Goal: Task Accomplishment & Management: Understand process/instructions

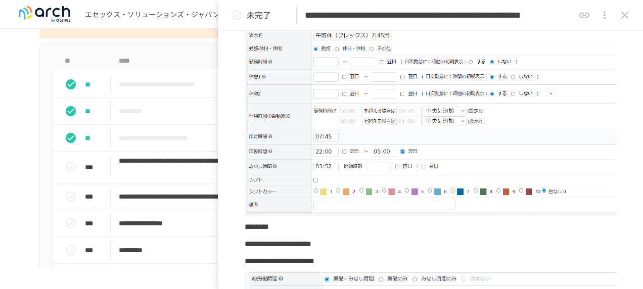
scroll to position [101, 0]
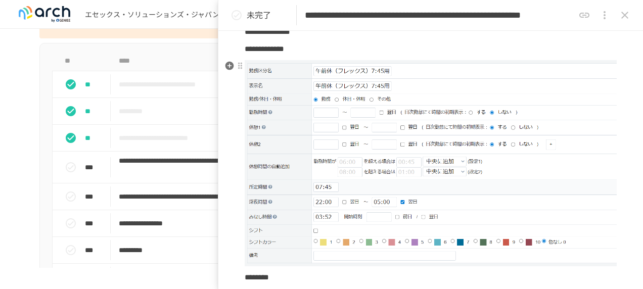
click at [484, 212] on img at bounding box center [431, 163] width 372 height 206
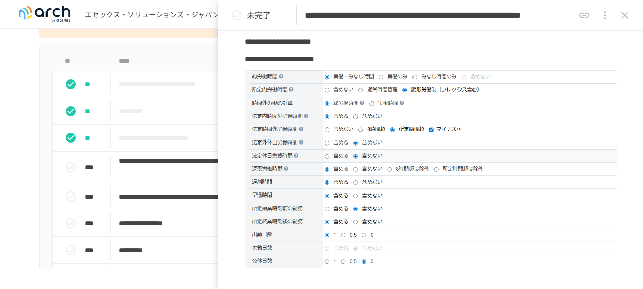
scroll to position [303, 0]
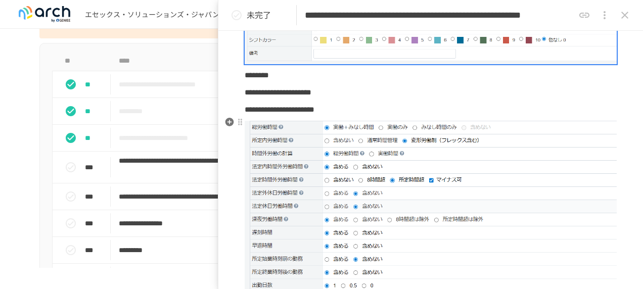
click at [485, 239] on img at bounding box center [431, 220] width 372 height 198
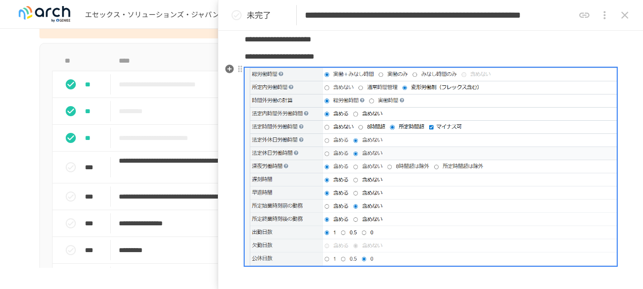
scroll to position [455, 0]
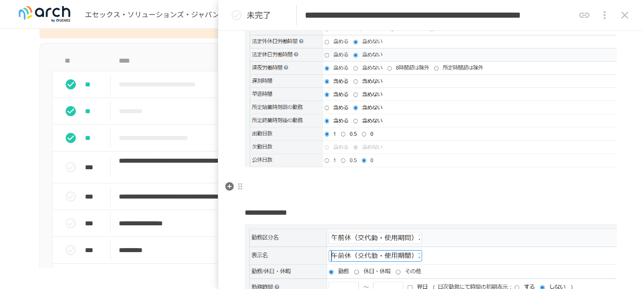
click at [416, 190] on p at bounding box center [431, 195] width 372 height 13
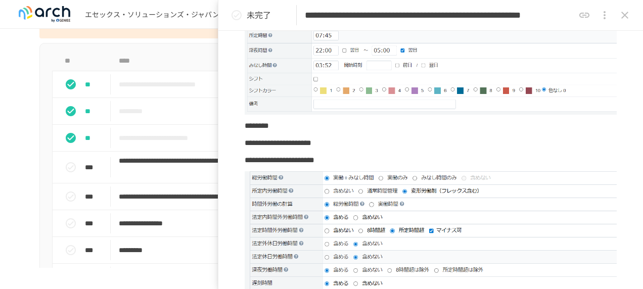
scroll to position [354, 0]
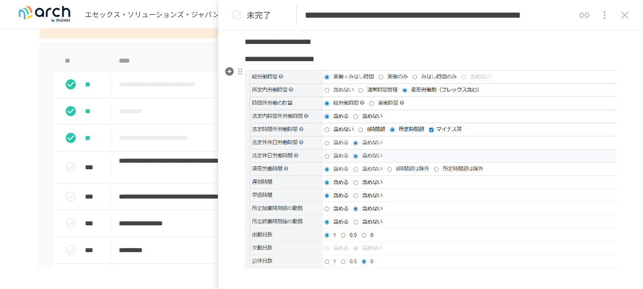
click at [388, 202] on img at bounding box center [431, 169] width 372 height 198
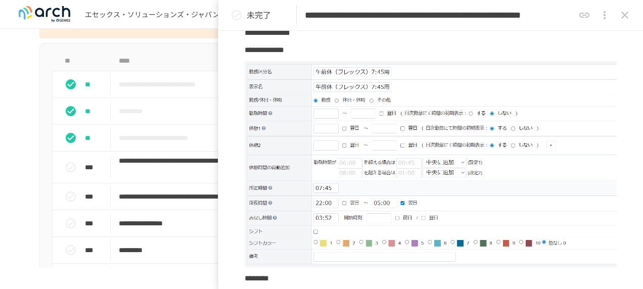
scroll to position [101, 0]
click at [361, 188] on img at bounding box center [431, 163] width 372 height 206
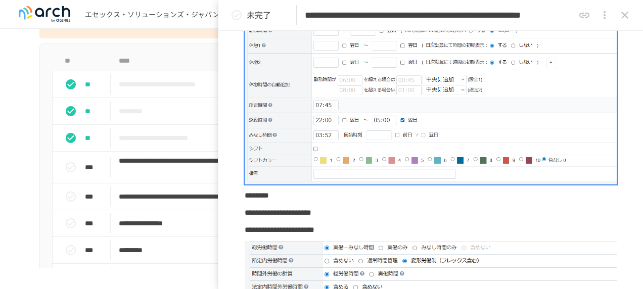
scroll to position [354, 0]
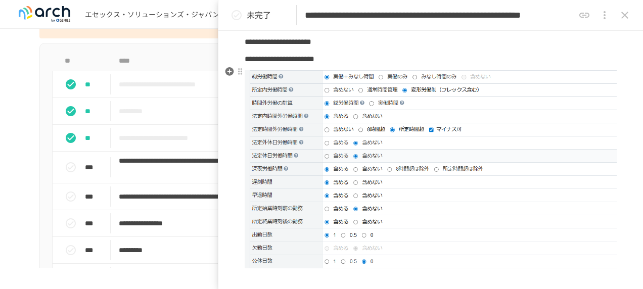
click at [425, 194] on img at bounding box center [431, 169] width 372 height 198
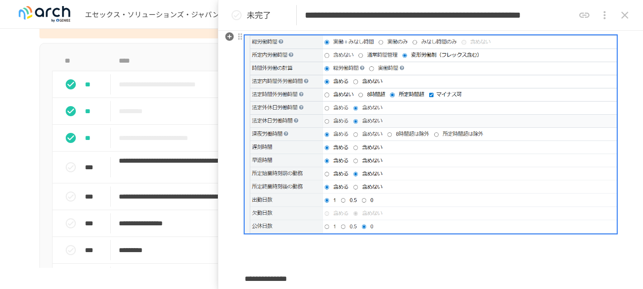
scroll to position [404, 0]
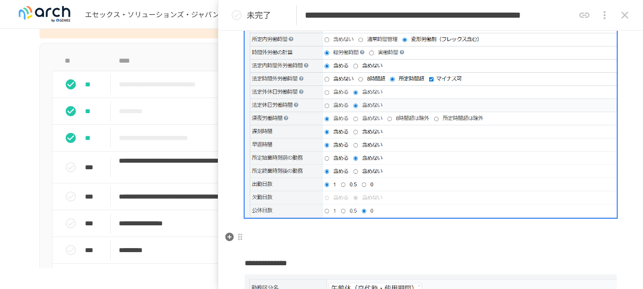
click at [513, 240] on p at bounding box center [431, 246] width 372 height 13
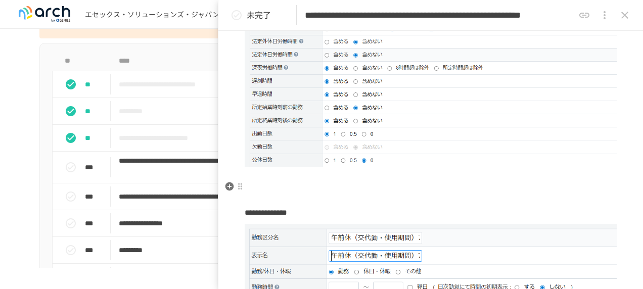
scroll to position [606, 0]
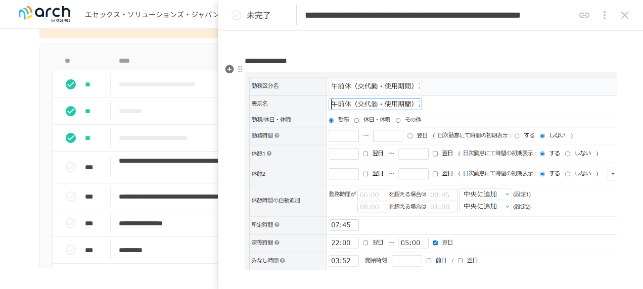
click at [588, 218] on img at bounding box center [431, 171] width 372 height 198
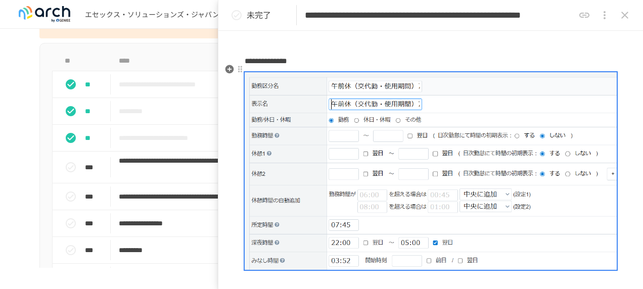
click at [380, 214] on img at bounding box center [431, 171] width 372 height 198
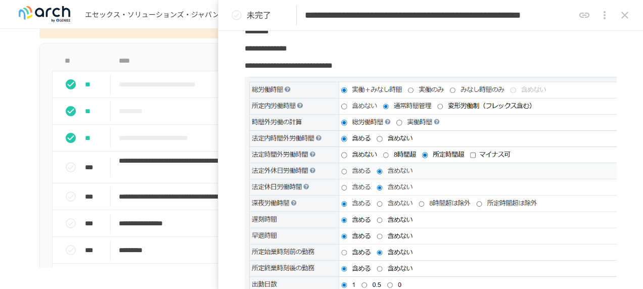
scroll to position [910, 0]
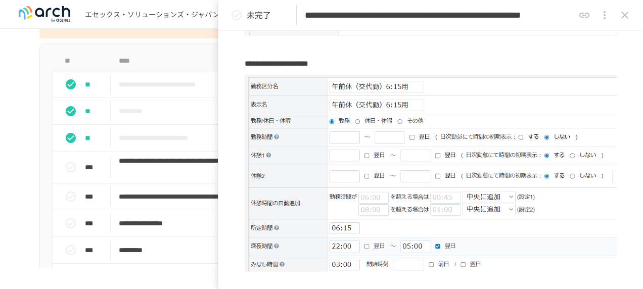
scroll to position [1162, 0]
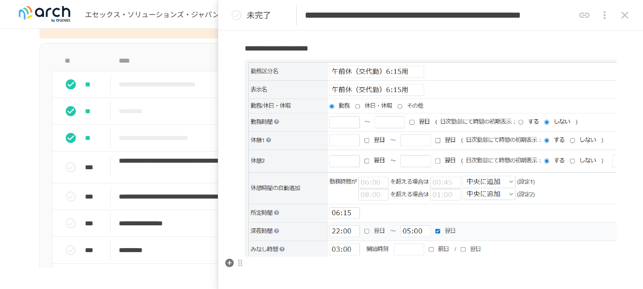
click at [359, 278] on p at bounding box center [431, 284] width 372 height 13
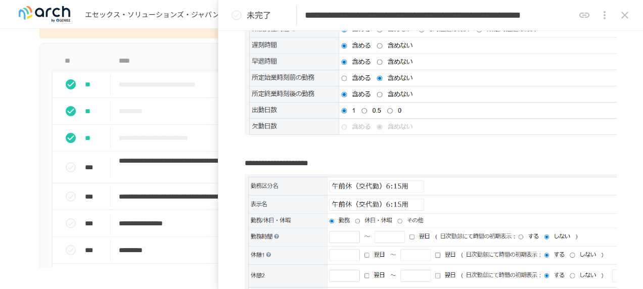
scroll to position [1047, 0]
click at [545, 178] on img at bounding box center [431, 273] width 372 height 197
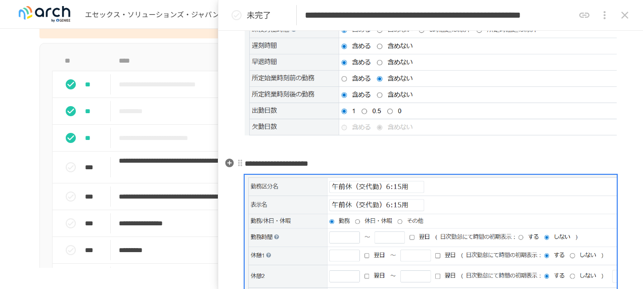
scroll to position [1199, 0]
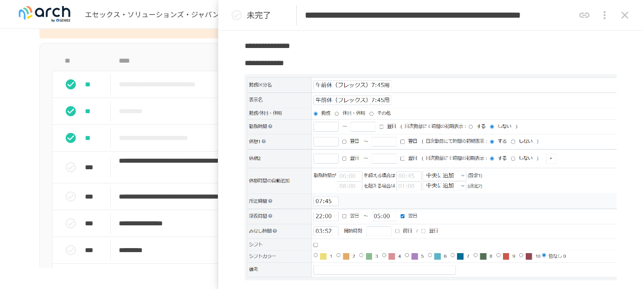
scroll to position [0, 0]
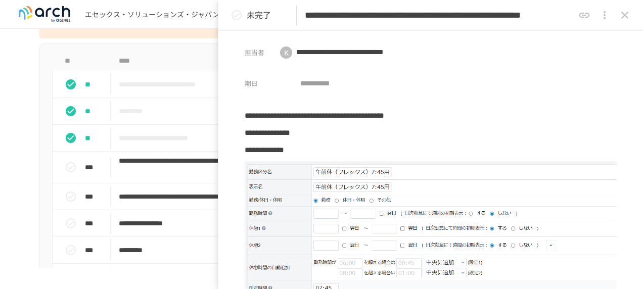
click at [236, 14] on icon "status" at bounding box center [236, 15] width 12 height 12
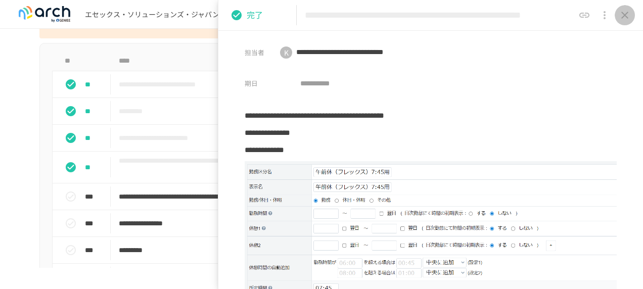
click at [623, 14] on icon "close drawer" at bounding box center [624, 15] width 7 height 7
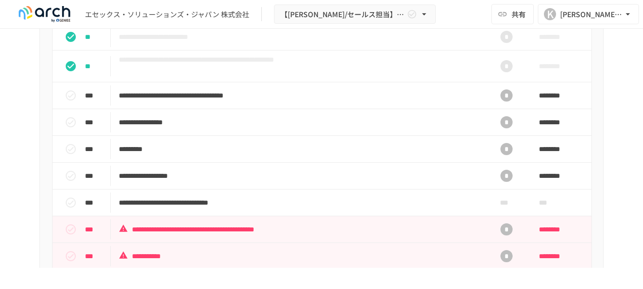
scroll to position [1011, 0]
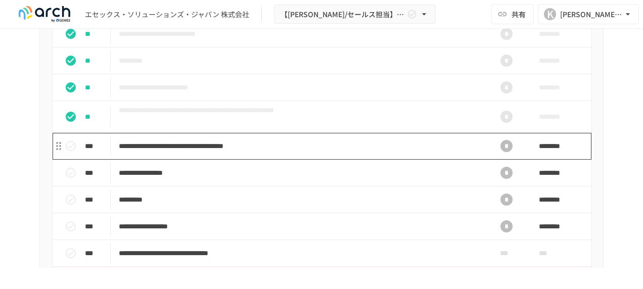
click at [260, 153] on p "**********" at bounding box center [300, 146] width 363 height 13
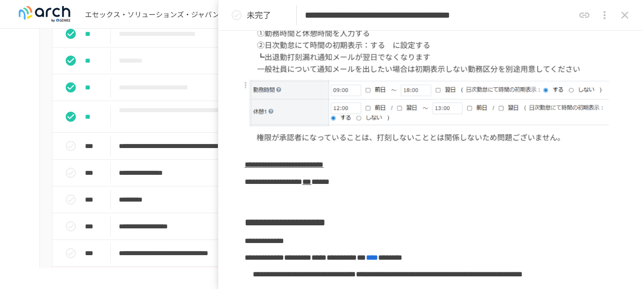
scroll to position [101, 0]
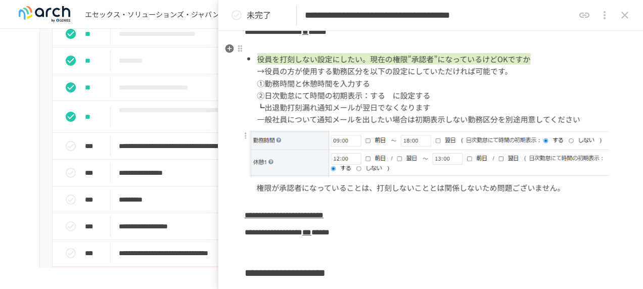
click at [319, 109] on img at bounding box center [431, 123] width 372 height 161
click at [300, 243] on p at bounding box center [431, 249] width 372 height 13
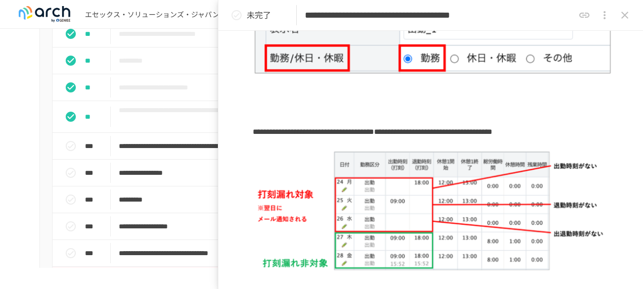
scroll to position [749, 0]
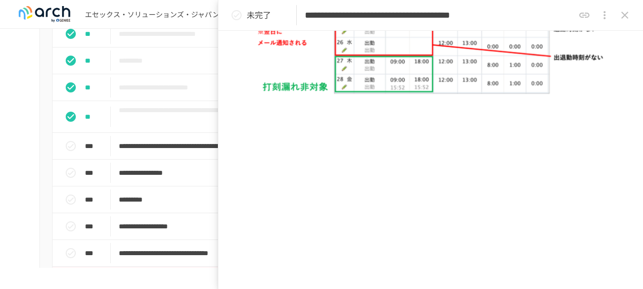
click at [232, 15] on icon "status" at bounding box center [236, 15] width 10 height 10
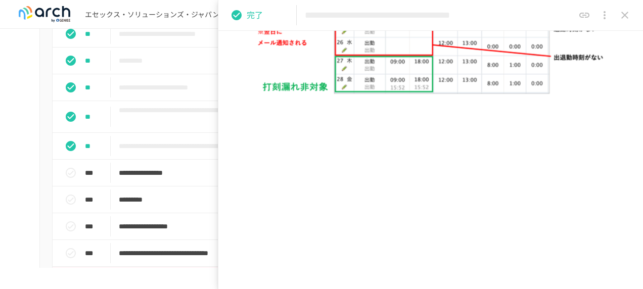
click at [629, 14] on icon "close drawer" at bounding box center [624, 15] width 12 height 12
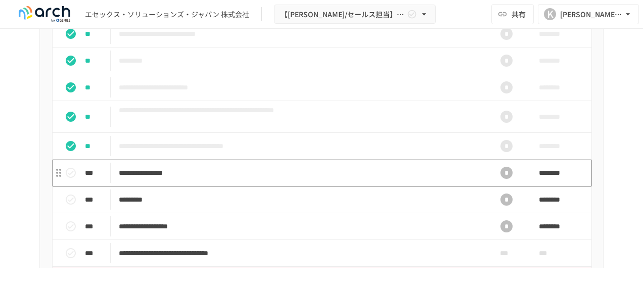
click at [210, 179] on p "**********" at bounding box center [300, 173] width 363 height 13
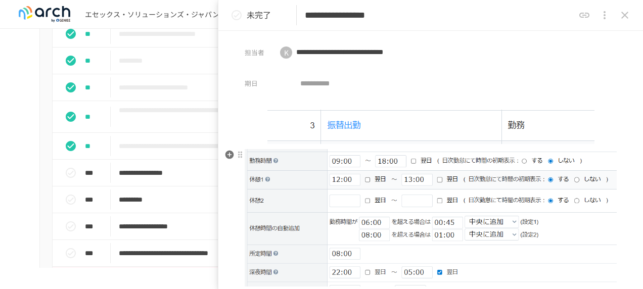
click at [422, 212] on img at bounding box center [431, 217] width 372 height 137
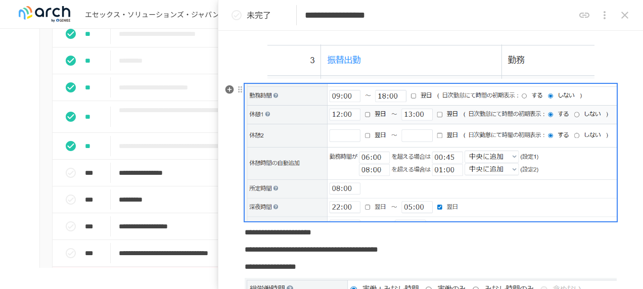
scroll to position [101, 0]
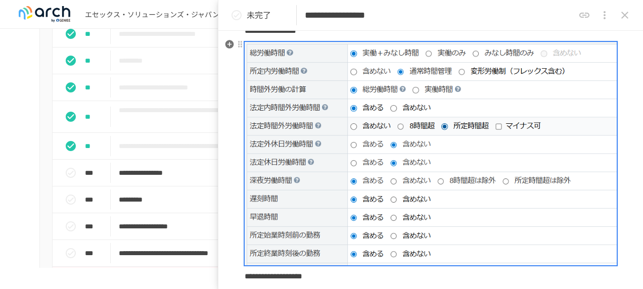
scroll to position [303, 0]
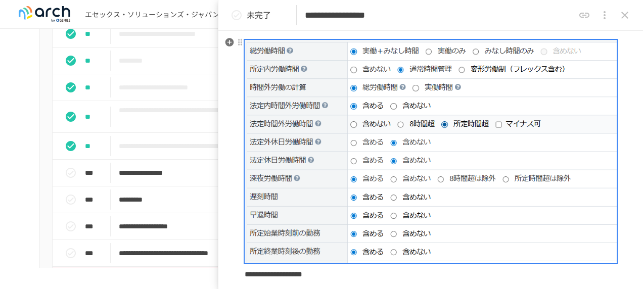
click at [340, 218] on img at bounding box center [431, 152] width 372 height 224
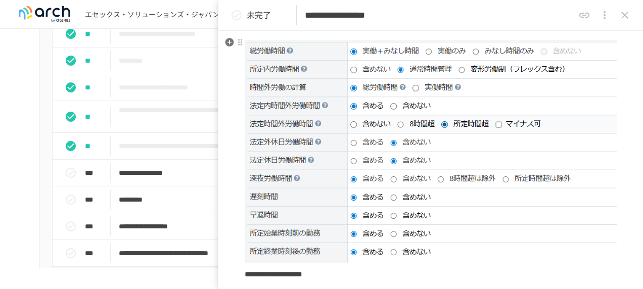
click at [397, 208] on img at bounding box center [431, 152] width 372 height 224
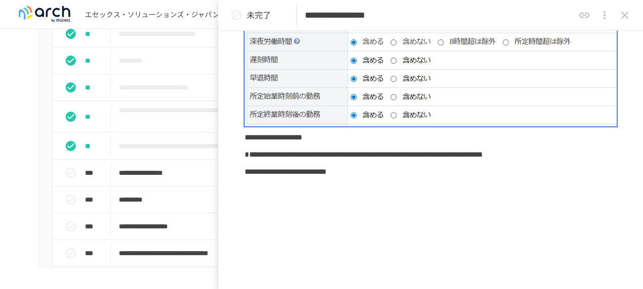
scroll to position [455, 0]
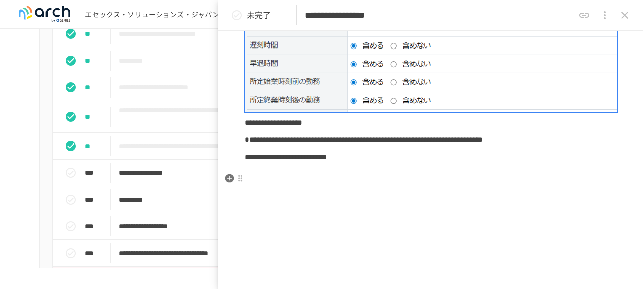
click at [421, 181] on p at bounding box center [431, 174] width 372 height 13
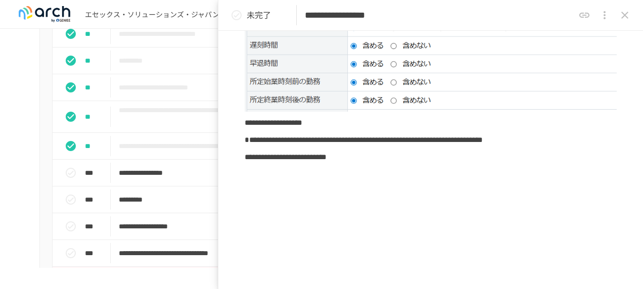
click at [237, 14] on icon "status" at bounding box center [236, 15] width 10 height 10
click at [627, 12] on icon "close drawer" at bounding box center [624, 15] width 7 height 7
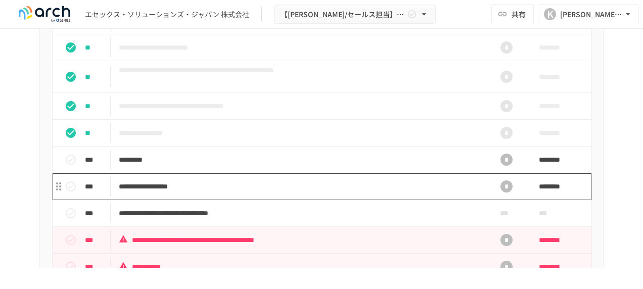
scroll to position [1112, 0]
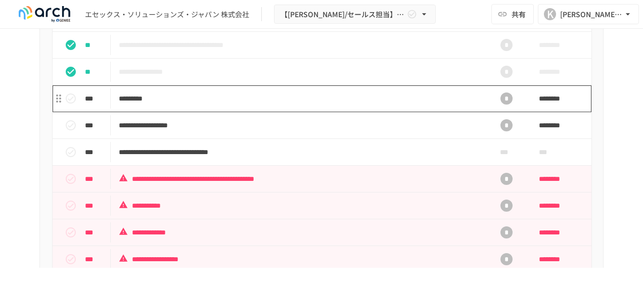
click at [146, 105] on p "*********" at bounding box center [300, 98] width 363 height 13
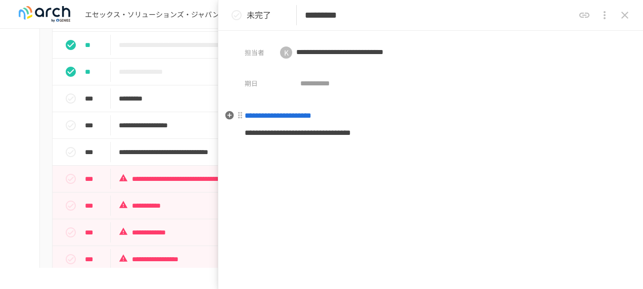
click at [311, 117] on span "**********" at bounding box center [278, 116] width 67 height 8
